Goal: Information Seeking & Learning: Learn about a topic

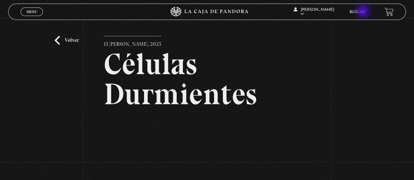
click at [363, 11] on link "Buscar" at bounding box center [357, 12] width 15 height 4
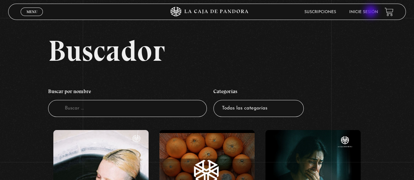
click at [372, 12] on link "Inicie sesión" at bounding box center [363, 12] width 29 height 4
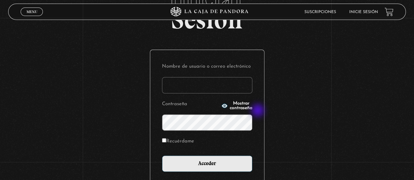
scroll to position [65, 0]
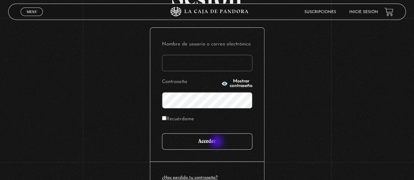
type input "[EMAIL_ADDRESS][DOMAIN_NAME]"
click at [217, 143] on input "Acceder" at bounding box center [207, 142] width 90 height 16
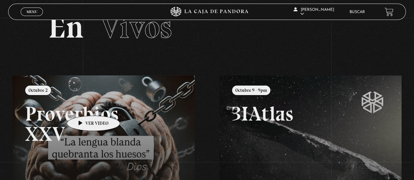
scroll to position [33, 0]
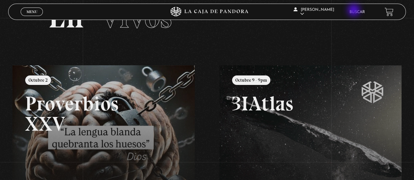
click at [355, 11] on link "Buscar" at bounding box center [357, 12] width 15 height 4
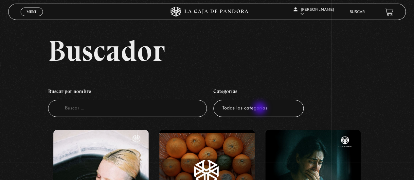
scroll to position [33, 0]
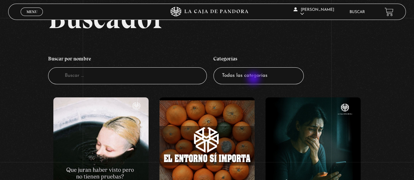
click at [254, 79] on select "Todas las categorías 11:11 Humanitario (1) Amo los [DATE] (4) Análisis de serie…" at bounding box center [259, 75] width 90 height 17
select select "nuevo-orden-mundial-nwo"
click at [216, 67] on select "Todas las categorías 11:11 Humanitario (1) Amo los [DATE] (4) Análisis de serie…" at bounding box center [259, 75] width 90 height 17
